Goal: Task Accomplishment & Management: Manage account settings

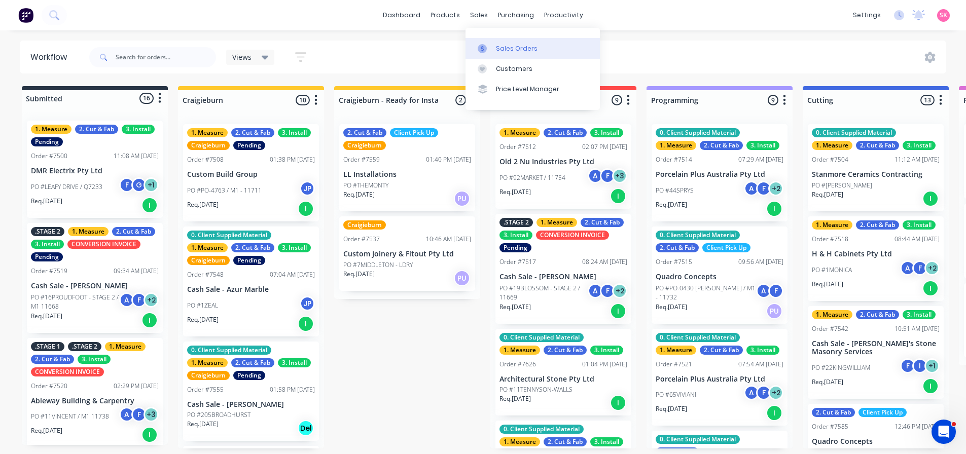
click at [485, 44] on icon at bounding box center [482, 48] width 9 height 9
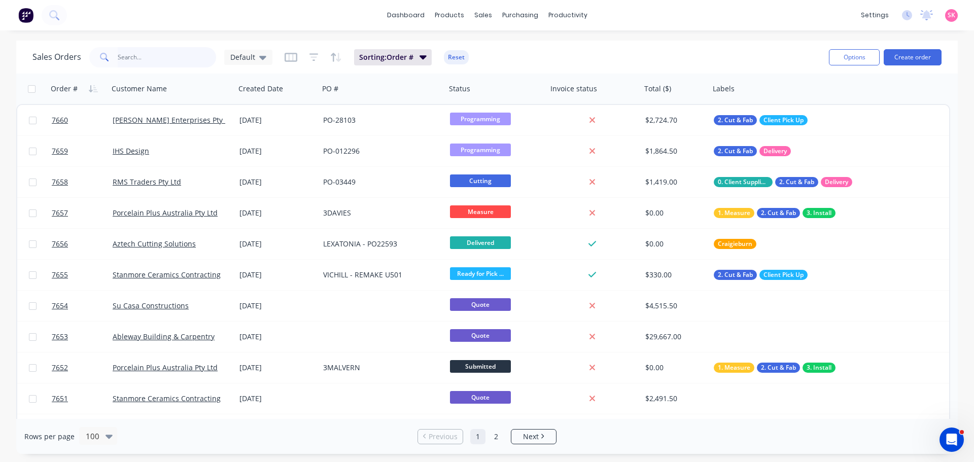
click at [141, 57] on input "text" at bounding box center [167, 57] width 99 height 20
type input "notting"
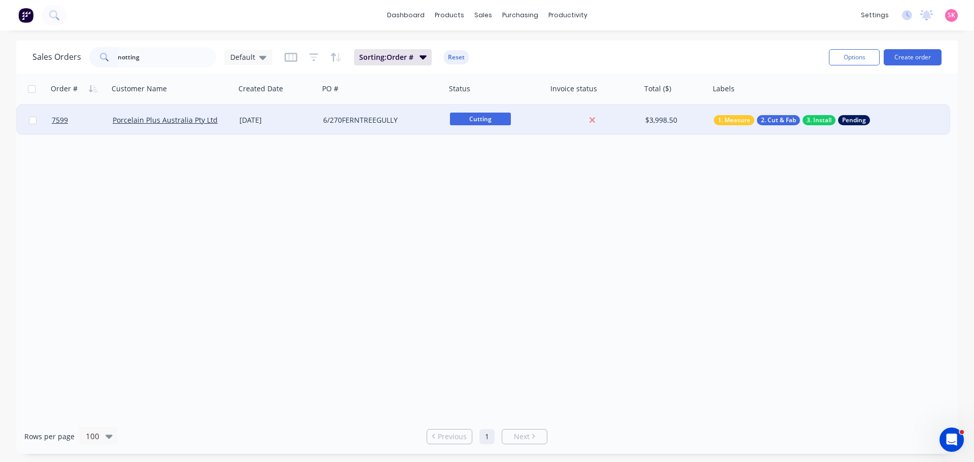
click at [358, 121] on div "6/270FERNTREEGULLY" at bounding box center [379, 120] width 113 height 10
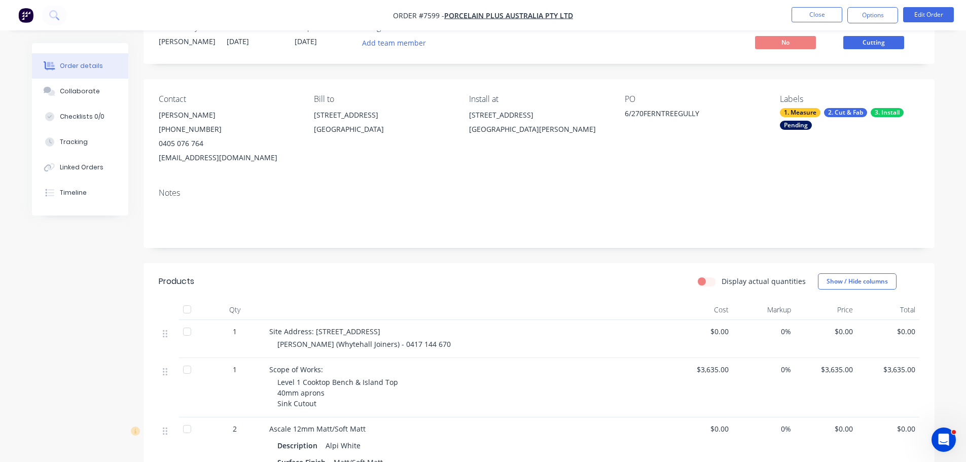
scroll to position [51, 0]
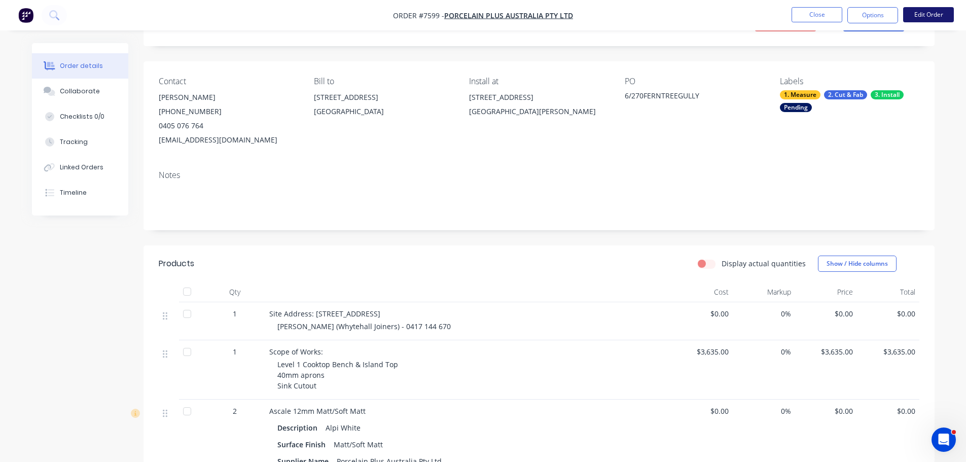
click at [937, 12] on button "Edit Order" at bounding box center [928, 14] width 51 height 15
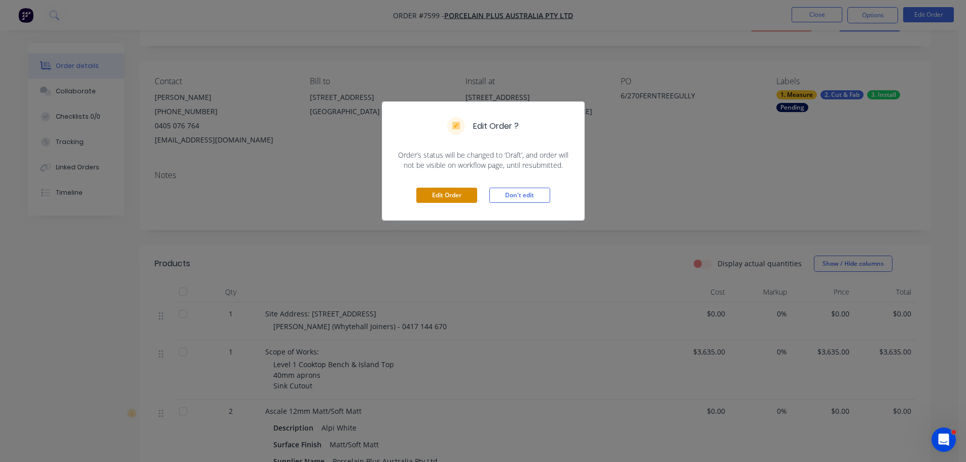
click at [456, 192] on button "Edit Order" at bounding box center [446, 195] width 61 height 15
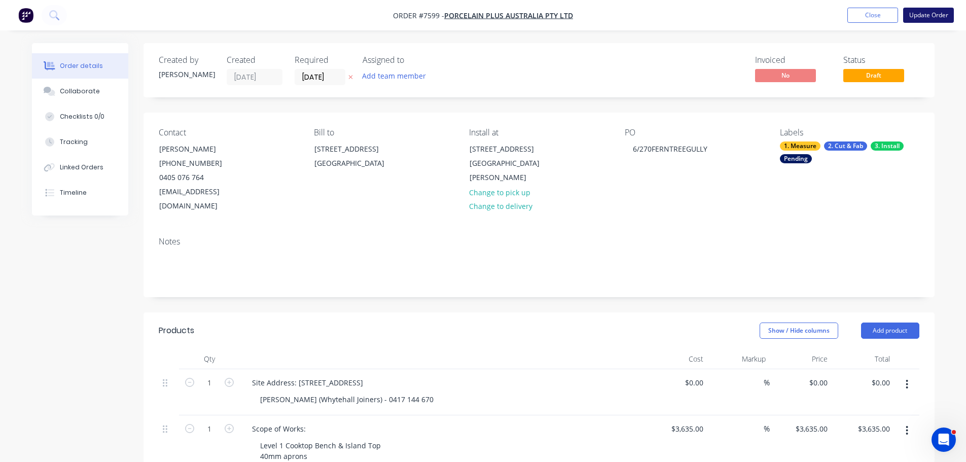
click at [937, 16] on button "Update Order" at bounding box center [928, 15] width 51 height 15
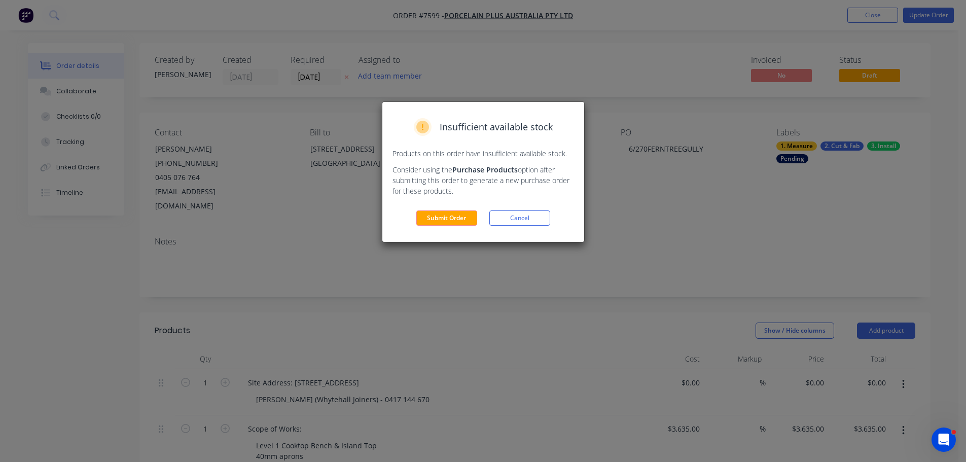
click at [498, 210] on div "Insufficient available stock Products on this order have insufficient available…" at bounding box center [483, 172] width 202 height 140
click at [522, 220] on button "Cancel" at bounding box center [519, 217] width 61 height 15
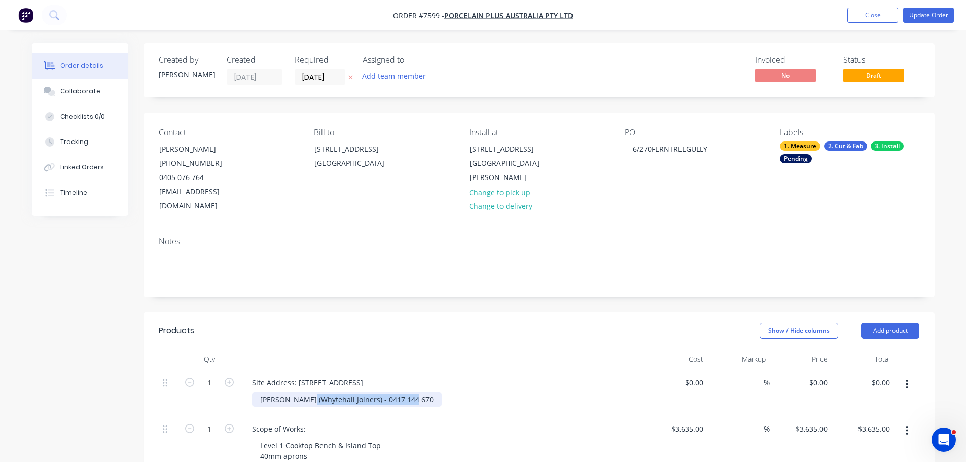
drag, startPoint x: 402, startPoint y: 384, endPoint x: 124, endPoint y: 378, distance: 278.0
click at [283, 392] on div "[PERSON_NAME] (Whytehall Joiners) - 0417 144 670" at bounding box center [347, 399] width 190 height 15
paste div
click at [933, 17] on button "Update Order" at bounding box center [928, 15] width 51 height 15
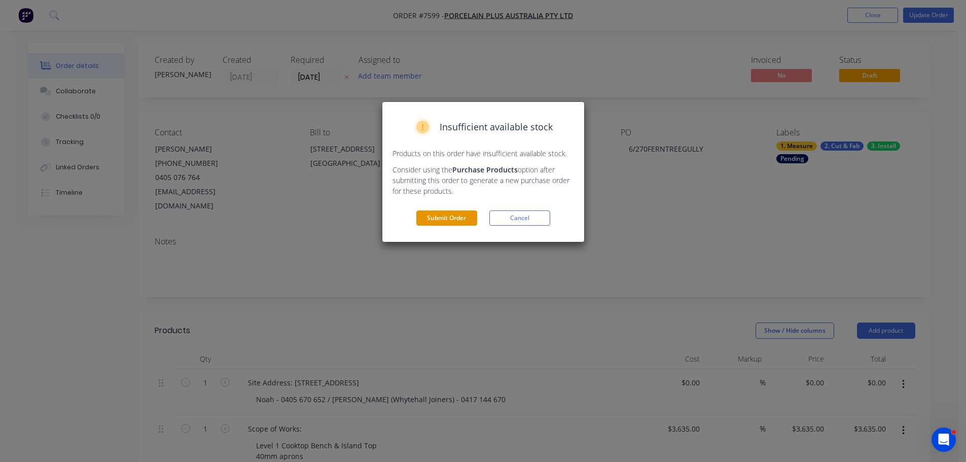
drag, startPoint x: 477, startPoint y: 218, endPoint x: 452, endPoint y: 218, distance: 25.4
click at [470, 218] on div "Submit Order Cancel" at bounding box center [484, 217] width 182 height 15
click at [450, 218] on button "Submit Order" at bounding box center [446, 217] width 61 height 15
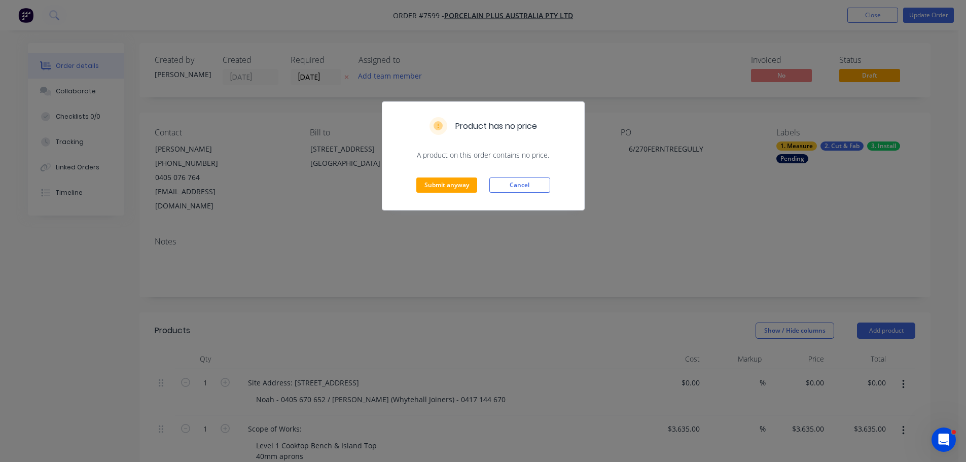
click at [453, 176] on div "Submit anyway Cancel" at bounding box center [483, 185] width 202 height 50
click at [448, 180] on button "Submit anyway" at bounding box center [446, 184] width 61 height 15
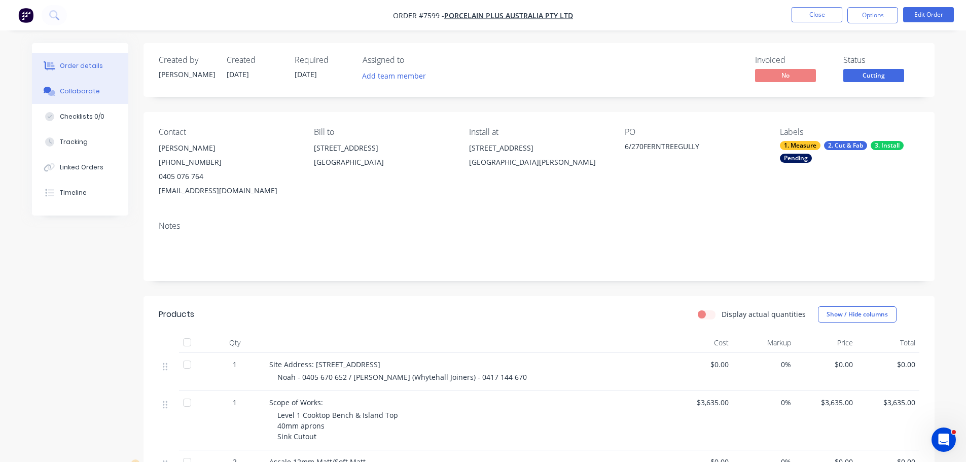
click at [72, 95] on div "Collaborate" at bounding box center [80, 91] width 40 height 9
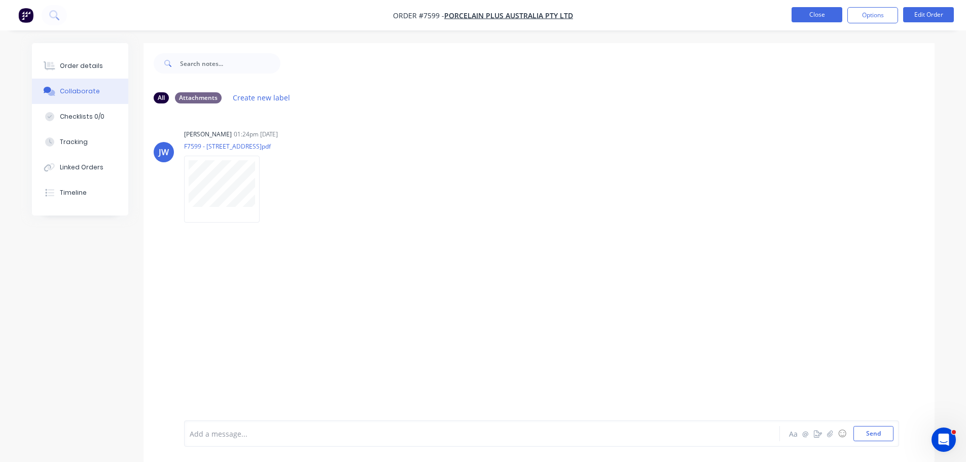
click at [817, 10] on button "Close" at bounding box center [817, 14] width 51 height 15
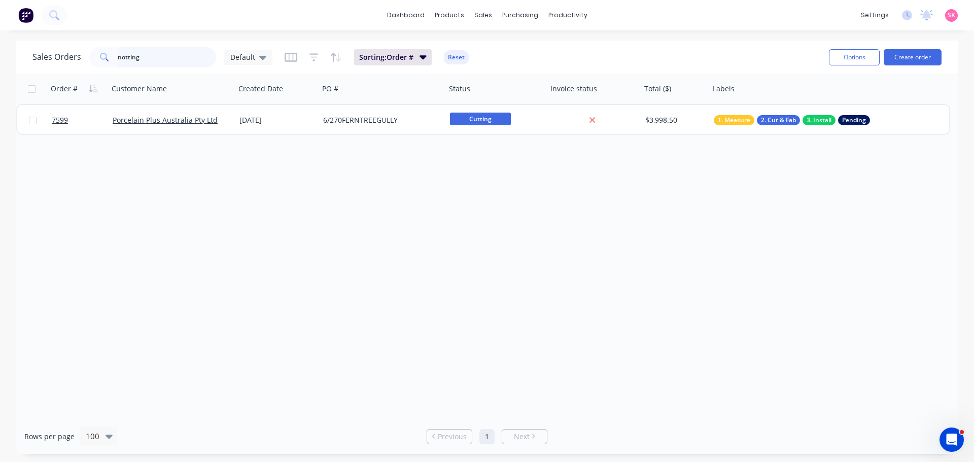
click at [0, 64] on div "Sales Orders notting Default Sorting: Order # Reset Options Create order Order …" at bounding box center [487, 247] width 974 height 413
type input "\"
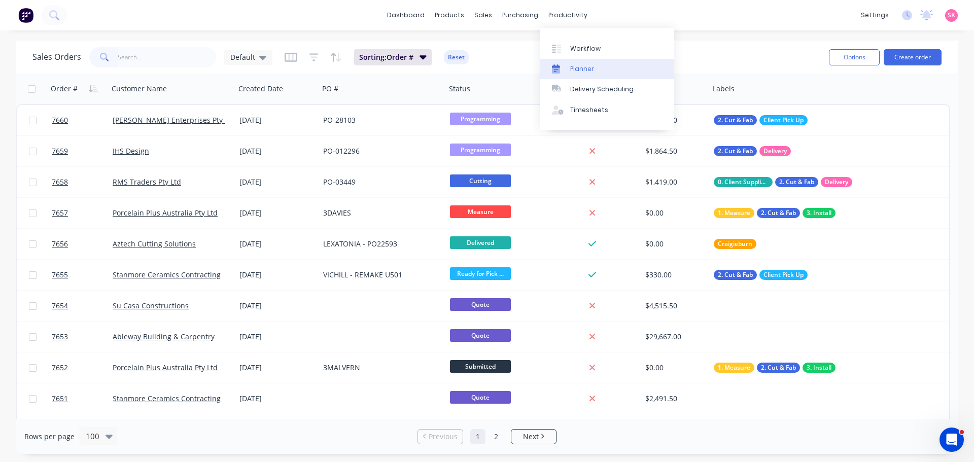
click at [575, 69] on div "Planner" at bounding box center [582, 68] width 24 height 9
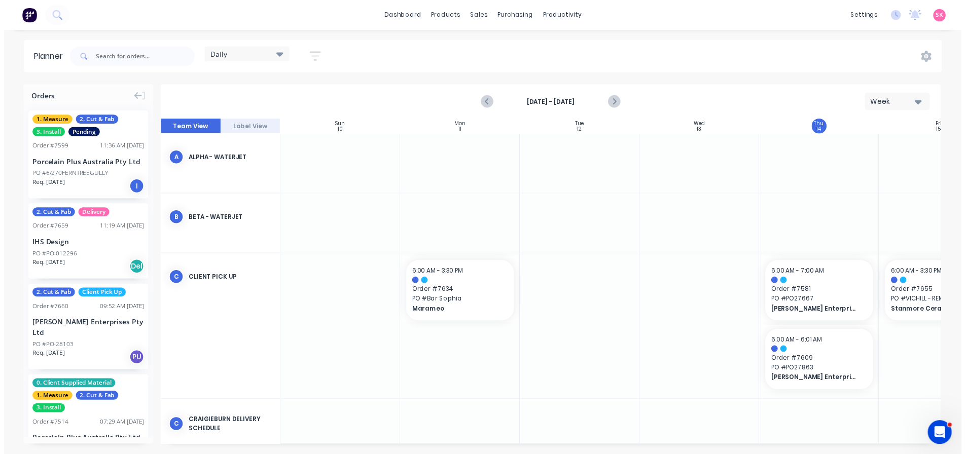
scroll to position [0, 1]
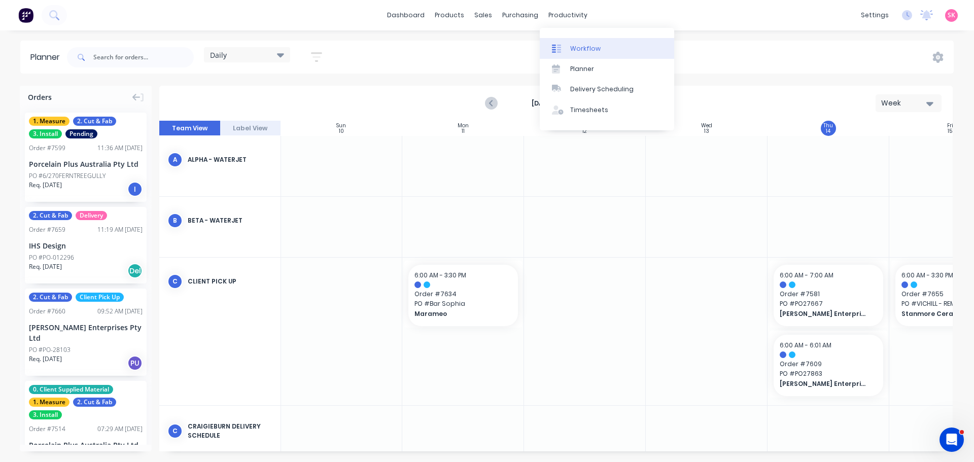
click at [609, 44] on link "Workflow" at bounding box center [607, 48] width 134 height 20
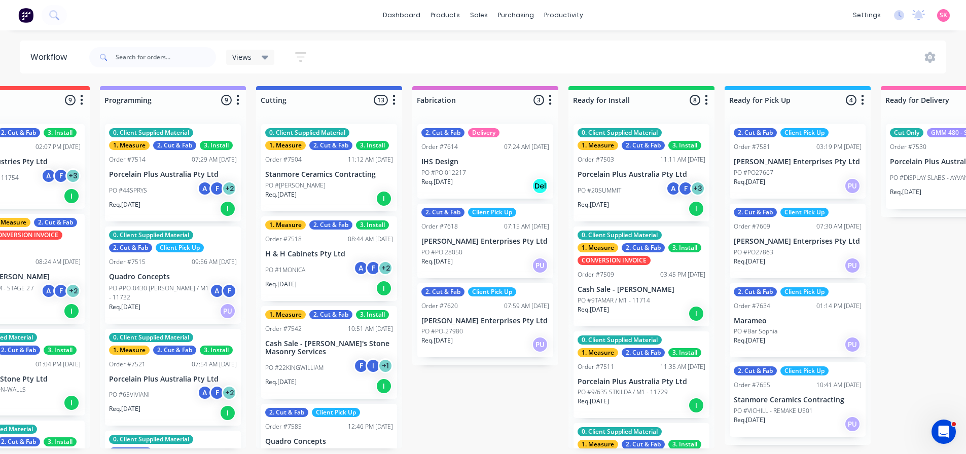
scroll to position [0, 872]
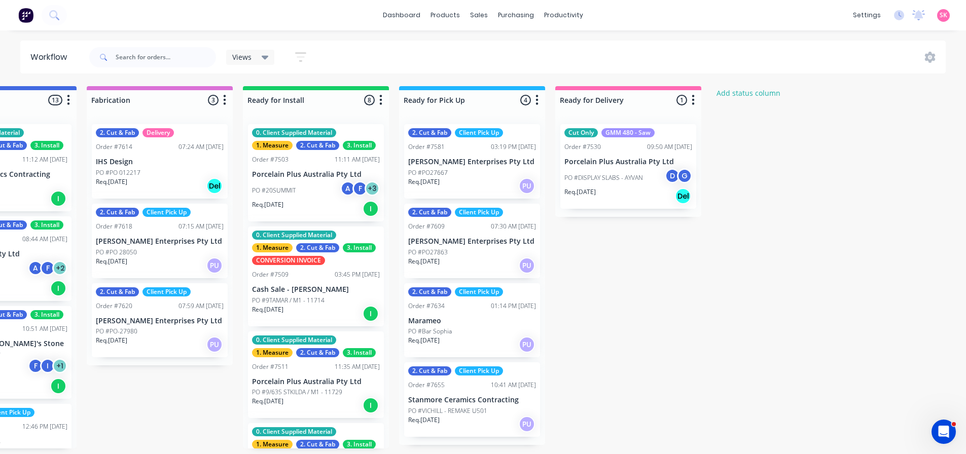
click at [477, 333] on div "PO #Bar Sophia" at bounding box center [472, 331] width 128 height 9
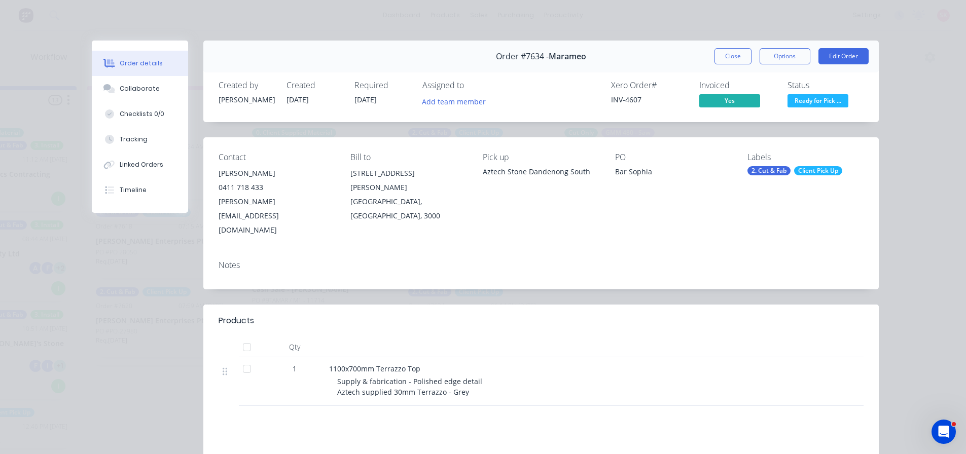
click at [811, 105] on span "Ready for Pick ..." at bounding box center [818, 100] width 61 height 13
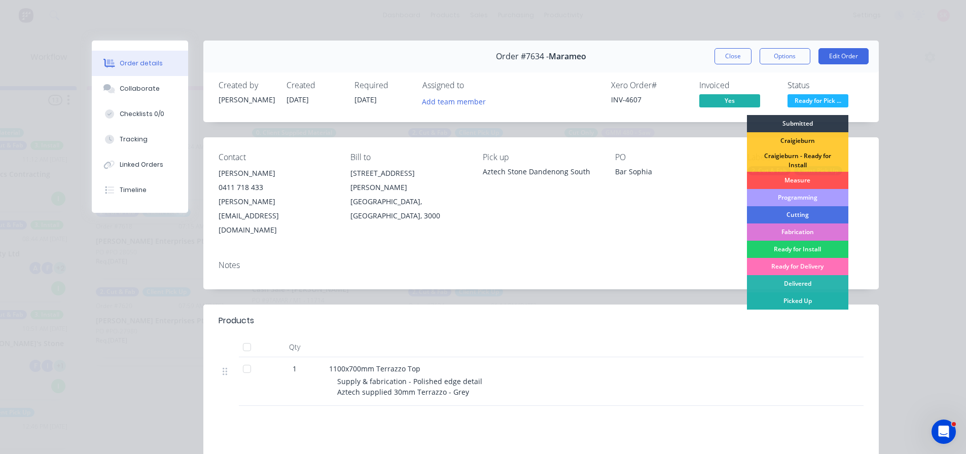
click at [803, 299] on div "Picked Up" at bounding box center [797, 301] width 101 height 17
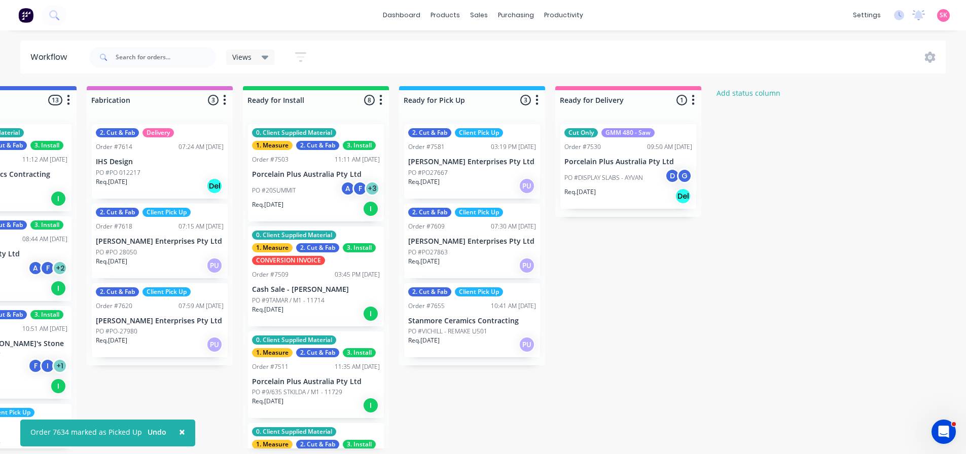
click at [500, 243] on p "[PERSON_NAME] Enterprises Pty Ltd" at bounding box center [472, 241] width 128 height 9
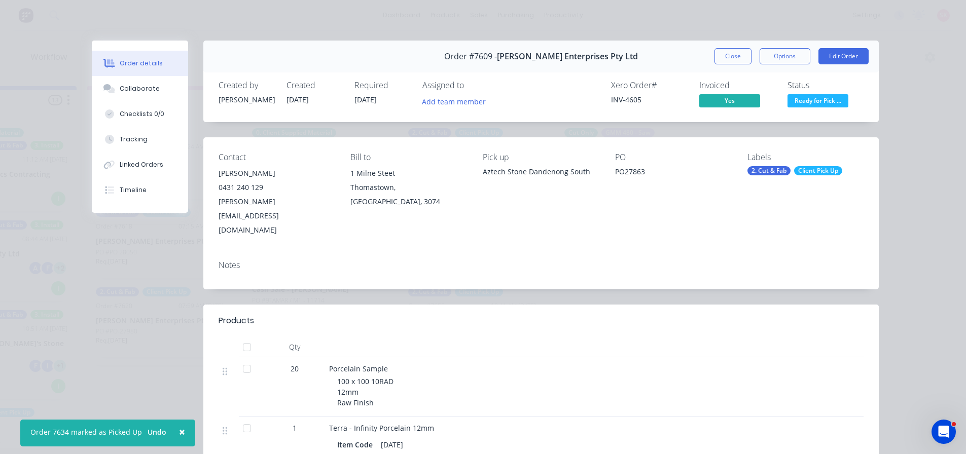
click at [815, 95] on span "Ready for Pick ..." at bounding box center [818, 100] width 61 height 13
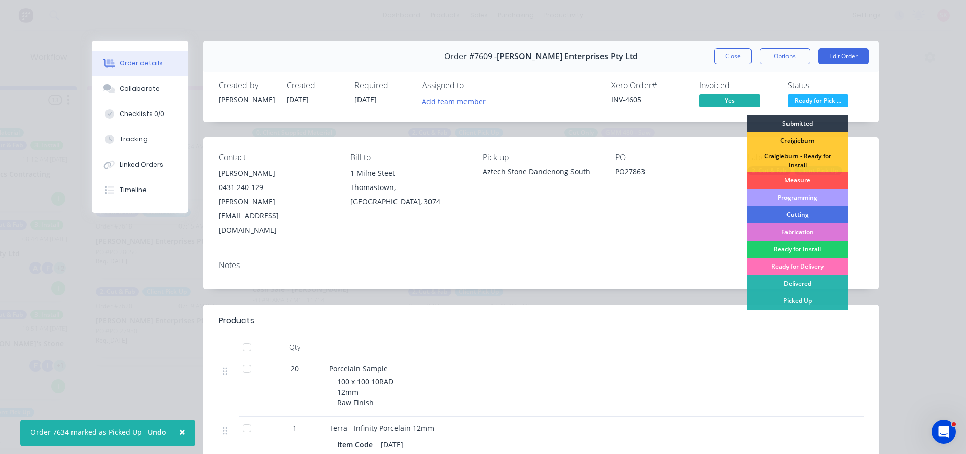
click at [790, 298] on div "Picked Up" at bounding box center [797, 301] width 101 height 17
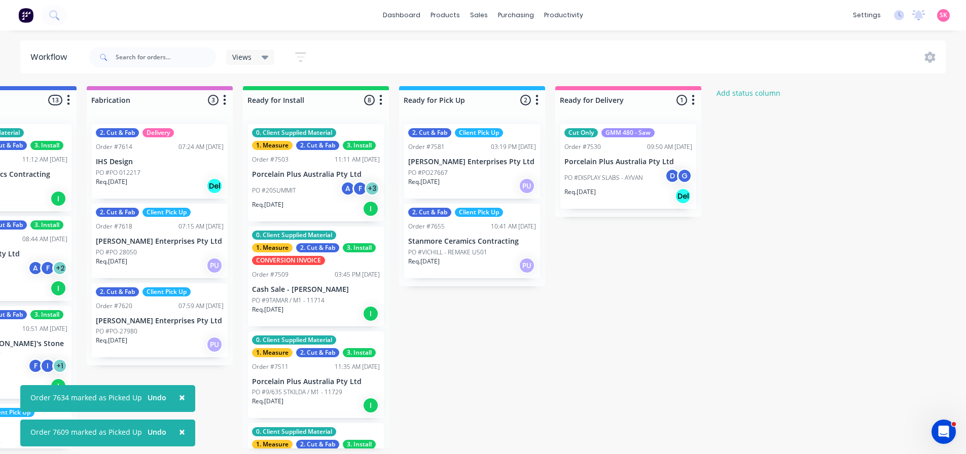
click at [473, 163] on p "[PERSON_NAME] Enterprises Pty Ltd" at bounding box center [472, 162] width 128 height 9
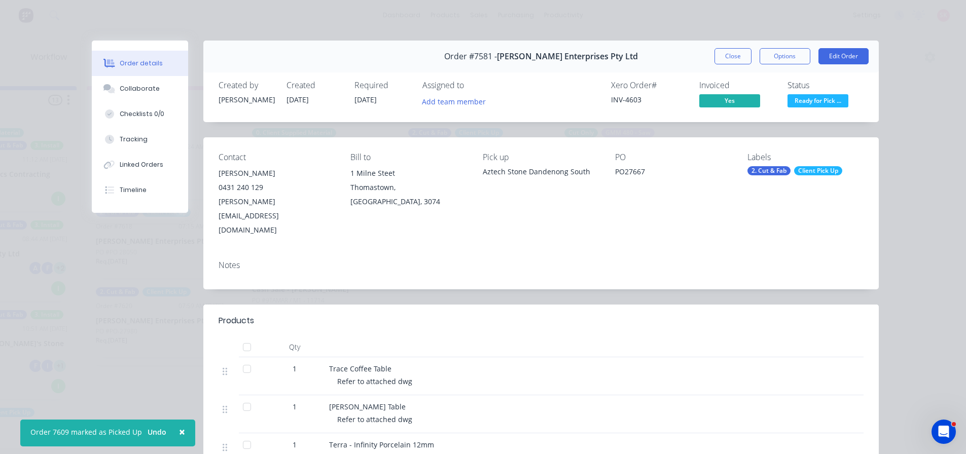
click at [826, 102] on span "Ready for Pick ..." at bounding box center [818, 100] width 61 height 13
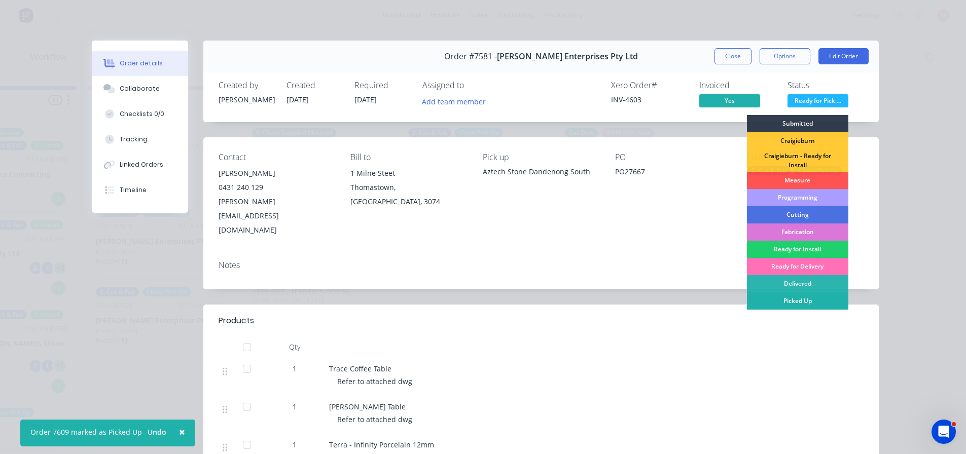
click at [807, 298] on div "Picked Up" at bounding box center [797, 301] width 101 height 17
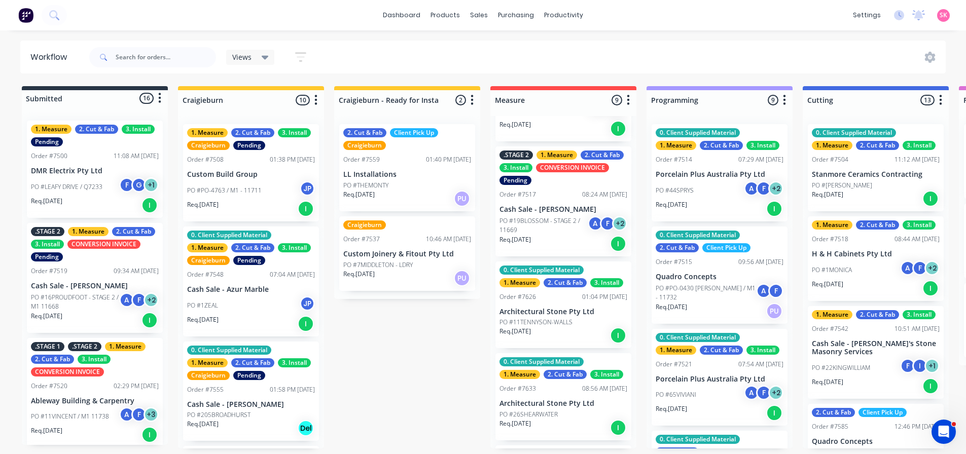
scroll to position [0, 0]
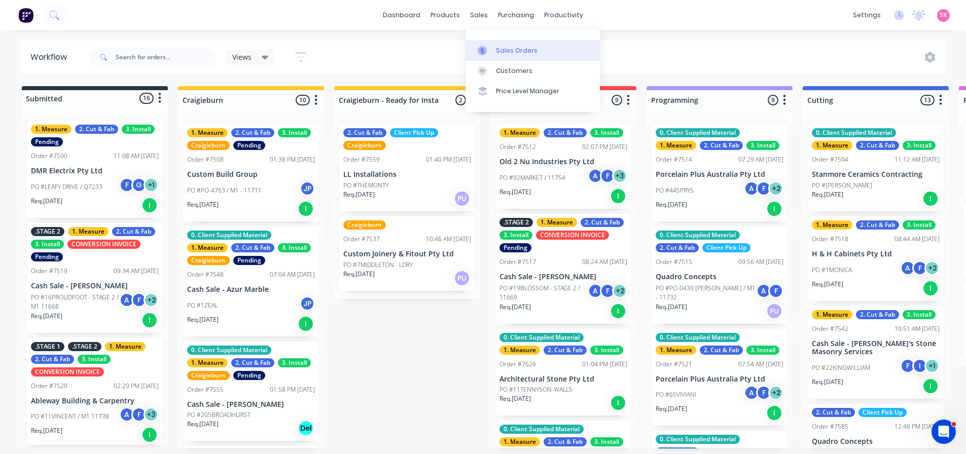
click at [487, 49] on div at bounding box center [485, 50] width 15 height 9
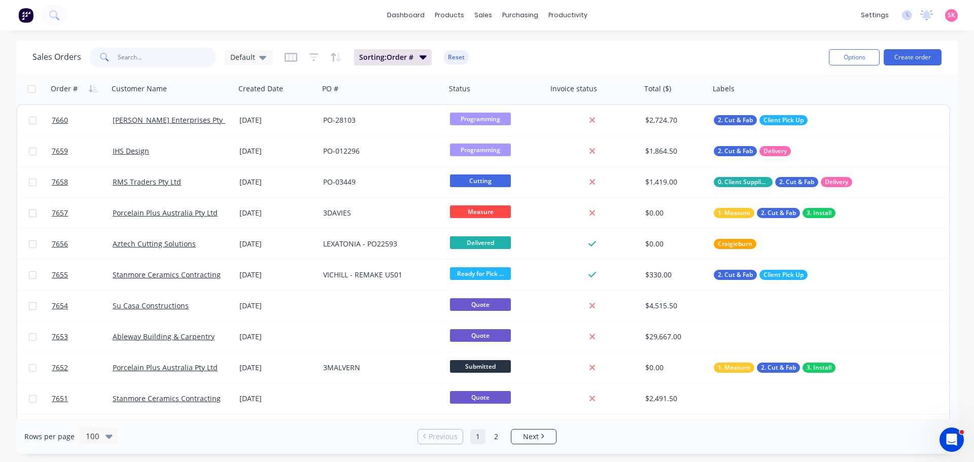
click at [155, 63] on input "text" at bounding box center [167, 57] width 99 height 20
type input "7603"
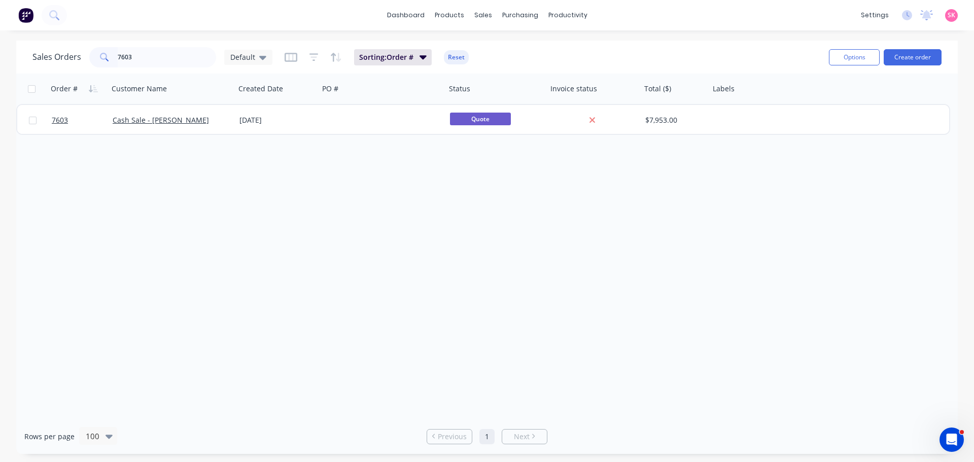
click at [290, 137] on div "Order # Customer Name Created Date PO # Status Invoice status Total ($) Labels …" at bounding box center [486, 246] width 941 height 345
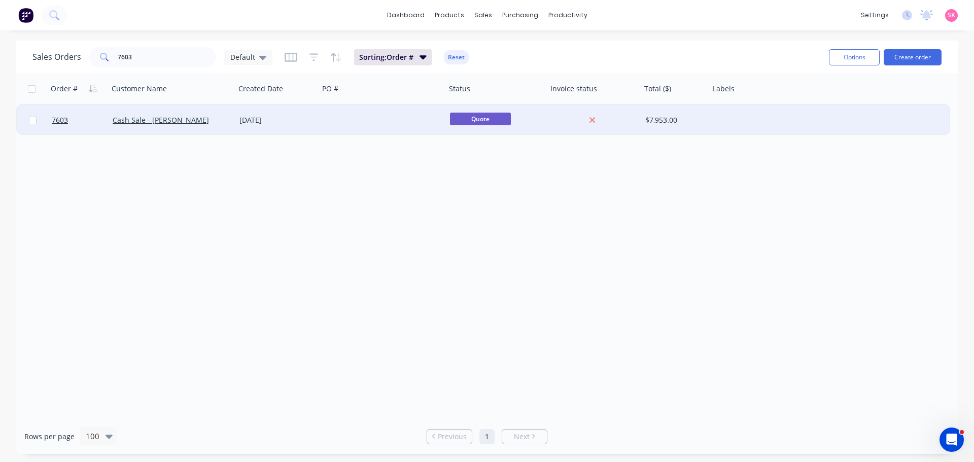
click at [300, 129] on div "[DATE]" at bounding box center [277, 120] width 84 height 30
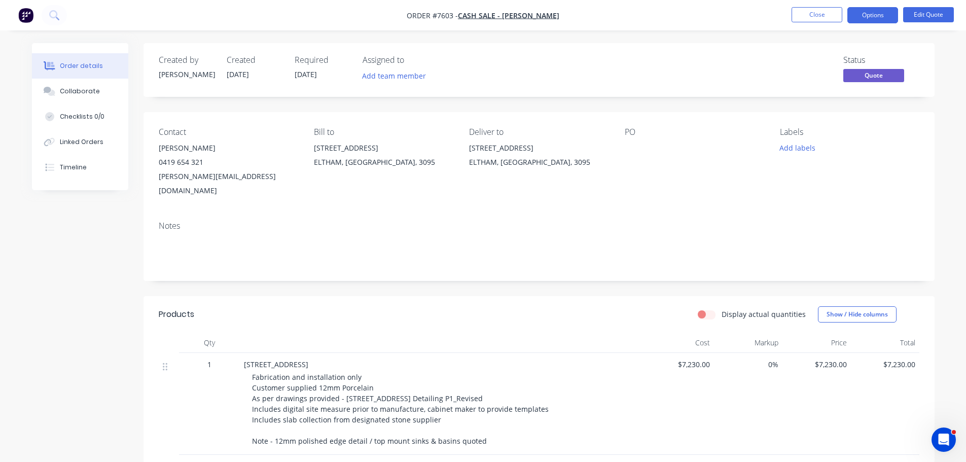
click at [79, 275] on div "Created by [PERSON_NAME] Created [DATE] Required [DATE] Assigned to Add team me…" at bounding box center [483, 438] width 903 height 790
